Goal: Task Accomplishment & Management: Manage account settings

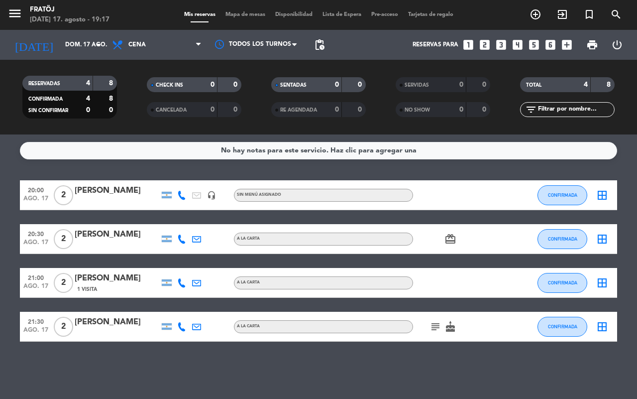
click at [582, 51] on span "print" at bounding box center [592, 45] width 20 height 20
click at [588, 43] on span "print" at bounding box center [592, 45] width 12 height 12
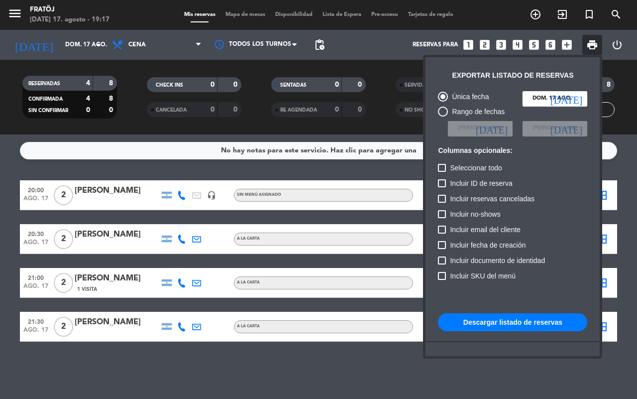
click at [497, 321] on button "Descargar listado de reservas" at bounding box center [512, 322] width 149 height 18
click at [356, 359] on div at bounding box center [318, 199] width 637 height 399
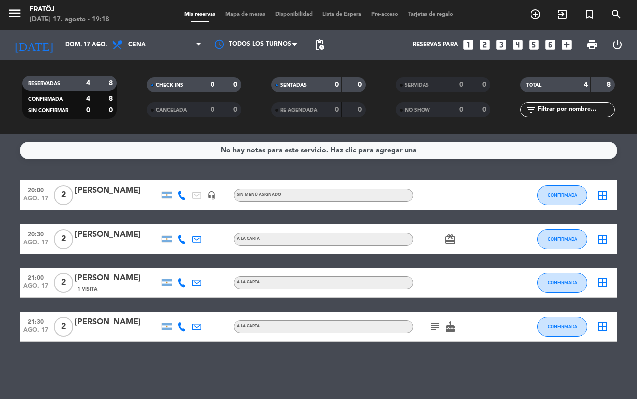
click at [235, 169] on div "No hay notas para este servicio. Haz clic para agregar una 20:00 [DATE] 2 [PERS…" at bounding box center [318, 266] width 637 height 264
click at [141, 148] on div "No hay notas para este servicio. Haz clic para agregar una" at bounding box center [318, 150] width 597 height 17
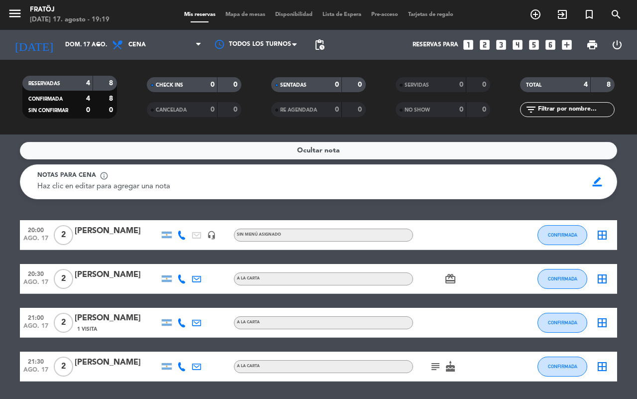
click at [141, 148] on div "Ocultar nota" at bounding box center [318, 150] width 597 height 17
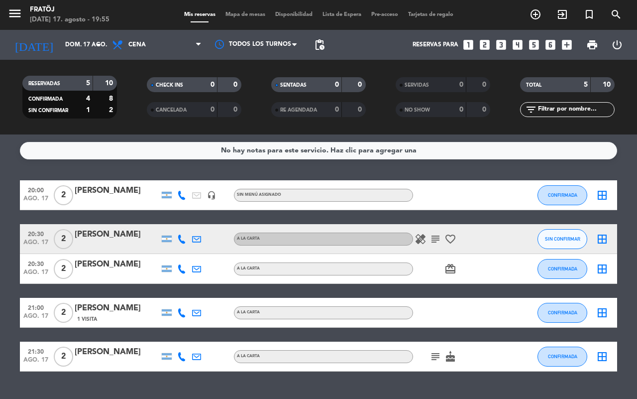
click at [424, 242] on icon "healing" at bounding box center [420, 239] width 12 height 12
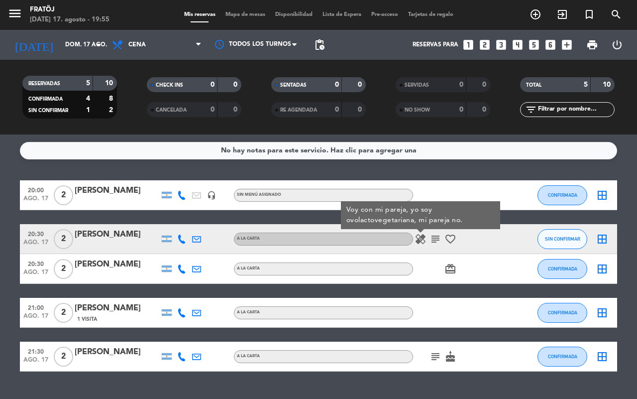
click at [436, 239] on icon "subject" at bounding box center [435, 239] width 12 height 12
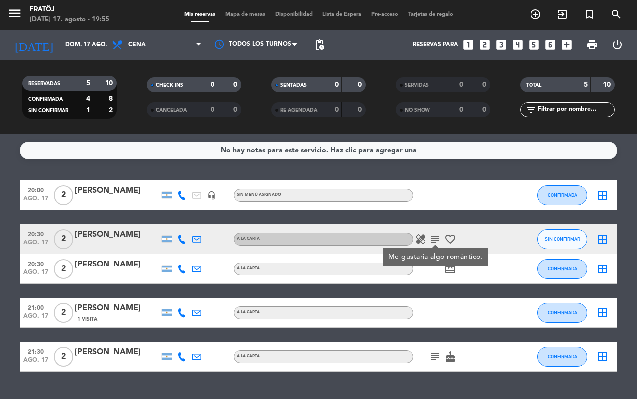
click at [451, 235] on icon "favorite_border" at bounding box center [450, 239] width 12 height 12
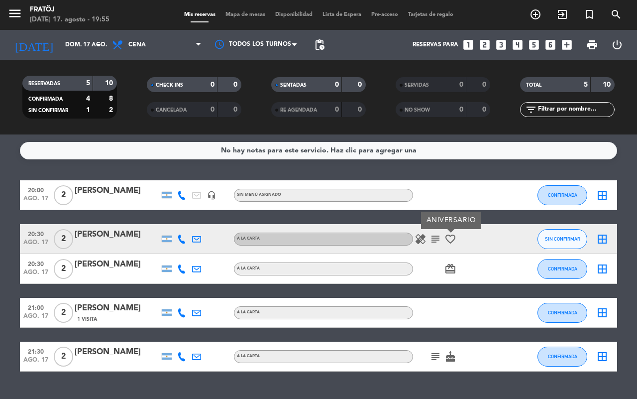
click at [411, 222] on div "20:00 [DATE] 2 [PERSON_NAME] headset_mic Sin menú asignado CONFIRMADA border_al…" at bounding box center [318, 275] width 597 height 191
click at [555, 237] on span "SIN CONFIRMAR" at bounding box center [562, 238] width 35 height 5
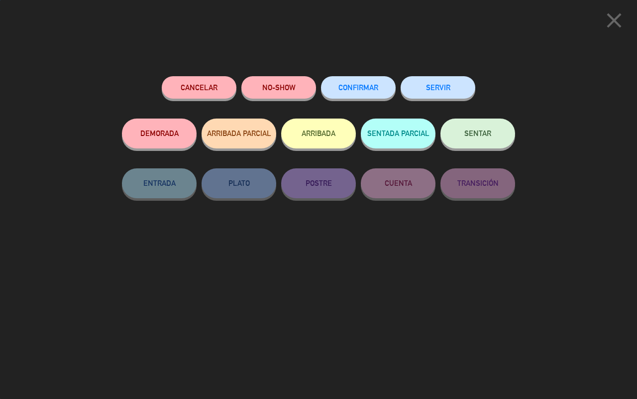
click at [366, 78] on button "CONFIRMAR" at bounding box center [358, 87] width 75 height 22
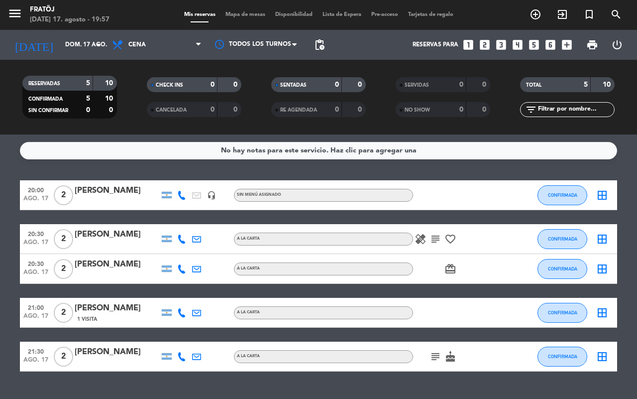
click at [421, 237] on icon "healing" at bounding box center [420, 239] width 12 height 12
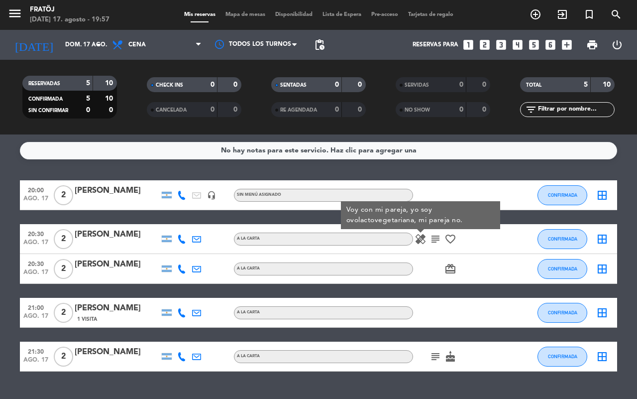
click at [434, 174] on div "No hay notas para este servicio. Haz clic para agregar una 20:00 [DATE] 2 [PERS…" at bounding box center [318, 266] width 637 height 264
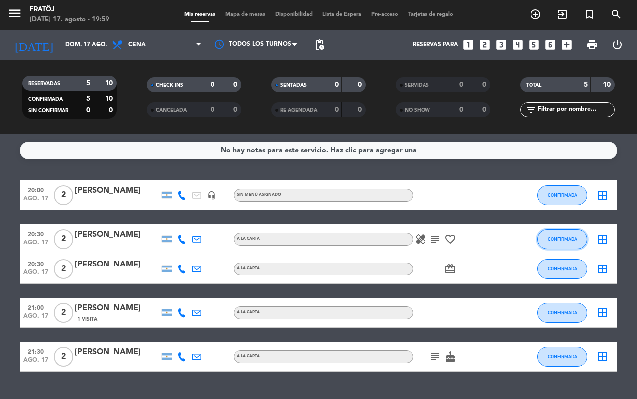
click at [551, 240] on span "CONFIRMADA" at bounding box center [562, 238] width 29 height 5
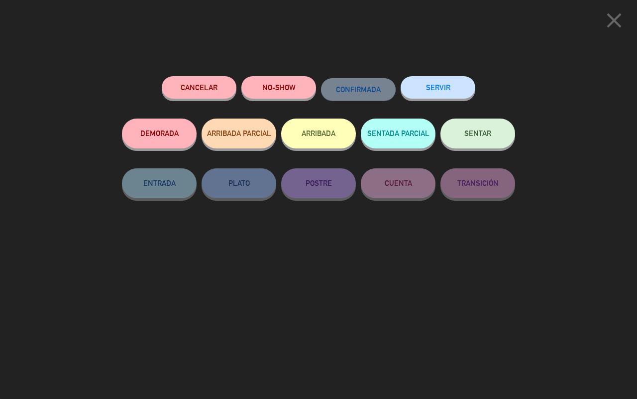
click at [606, 20] on icon "close" at bounding box center [614, 20] width 25 height 25
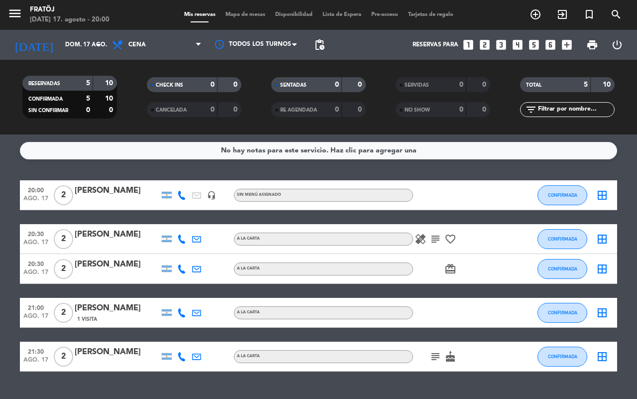
click at [601, 48] on span "print" at bounding box center [592, 45] width 20 height 20
click at [591, 44] on span "print" at bounding box center [592, 45] width 12 height 12
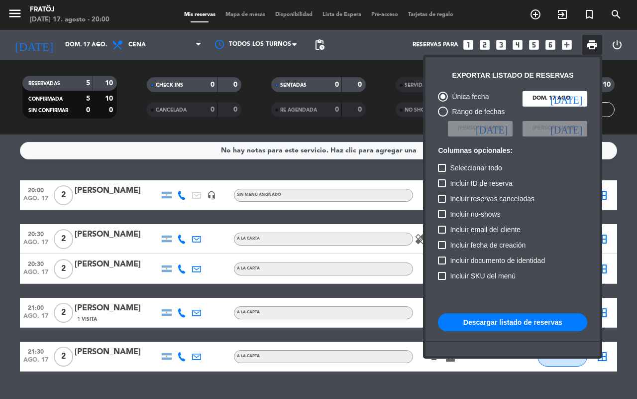
click at [508, 323] on button "Descargar listado de reservas" at bounding box center [512, 322] width 149 height 18
